Goal: Information Seeking & Learning: Learn about a topic

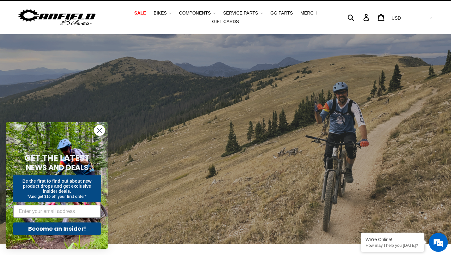
scroll to position [13, 0]
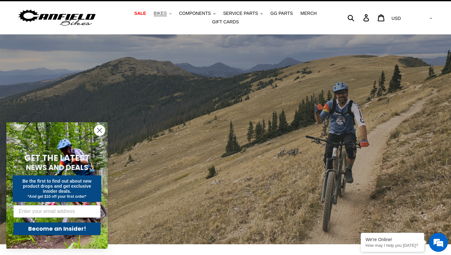
click at [154, 16] on span "BIKES" at bounding box center [160, 13] width 13 height 5
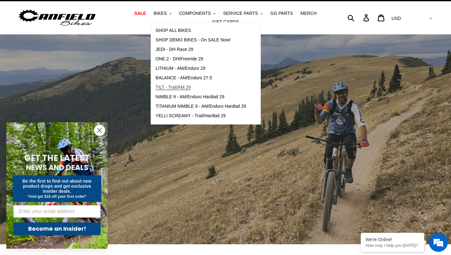
click at [169, 89] on span "TILT - Trail/AM 29" at bounding box center [173, 87] width 35 height 5
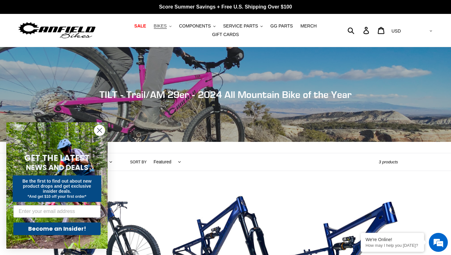
click at [154, 29] on span "BIKES" at bounding box center [160, 25] width 13 height 5
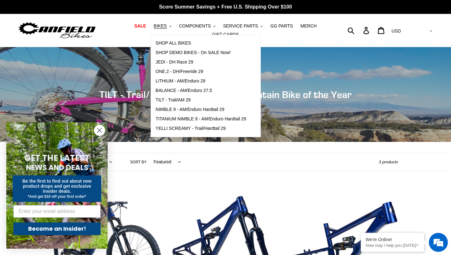
click at [262, 175] on div "Collection: TILT - Trail/AM 29er - 2024 All Mountain Bike of the Year Filter by…" at bounding box center [225, 192] width 451 height 290
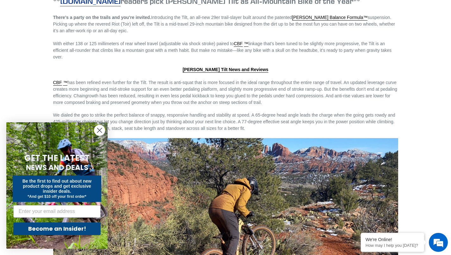
scroll to position [725, 0]
